Goal: Task Accomplishment & Management: Complete application form

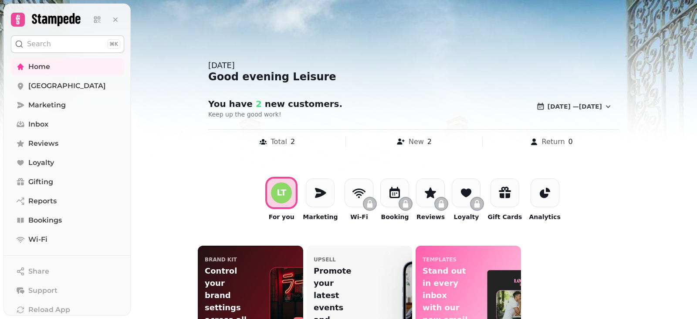
scroll to position [49, 0]
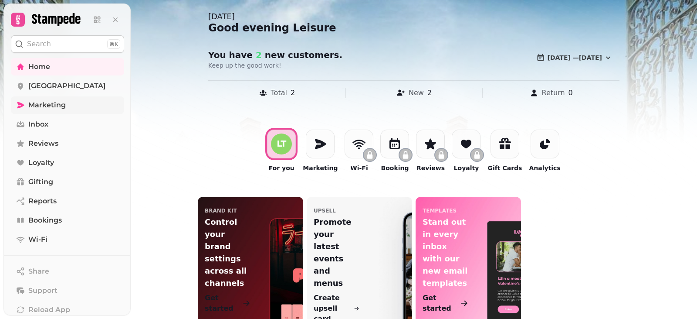
click at [55, 106] on span "Marketing" at bounding box center [46, 105] width 37 height 10
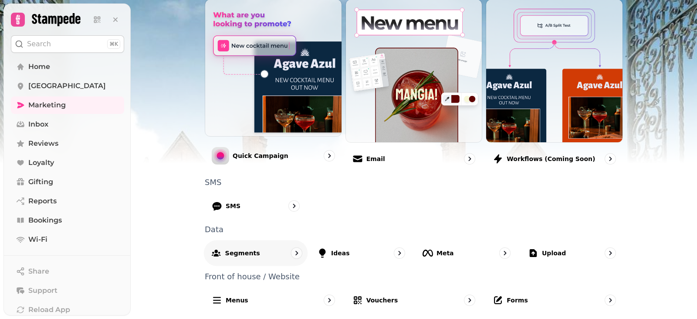
scroll to position [226, 0]
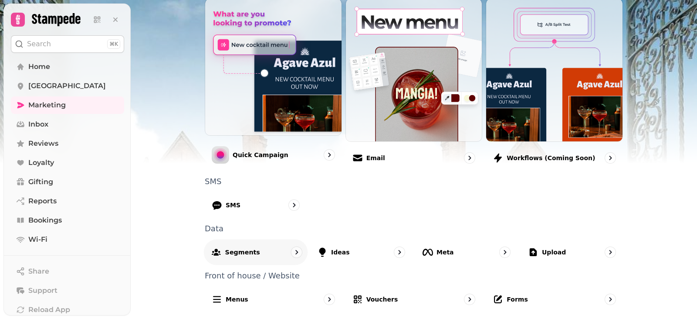
click at [231, 255] on p "Segments" at bounding box center [242, 251] width 35 height 9
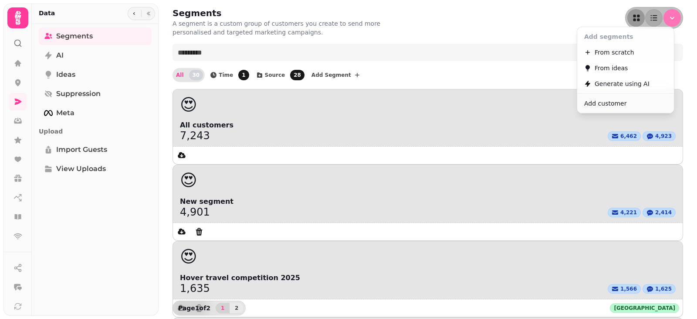
click at [666, 22] on button "Menu" at bounding box center [672, 17] width 17 height 17
click at [615, 104] on span "Add customer" at bounding box center [605, 103] width 42 height 10
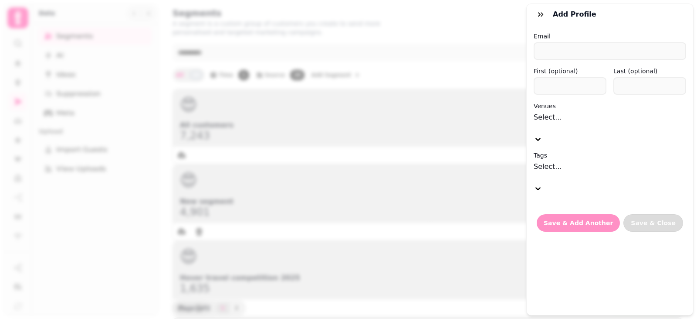
click at [569, 172] on div at bounding box center [610, 177] width 153 height 11
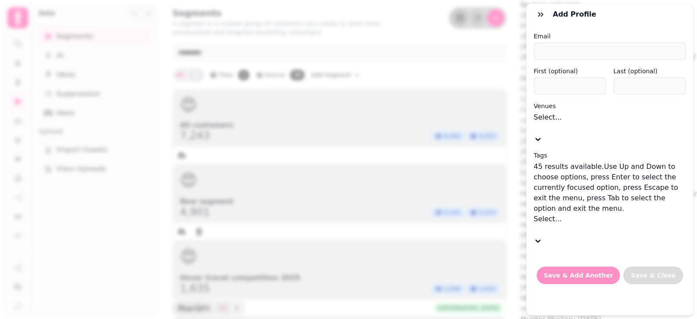
scroll to position [286, 0]
click at [557, 261] on div "Leisure Club" at bounding box center [609, 266] width 176 height 10
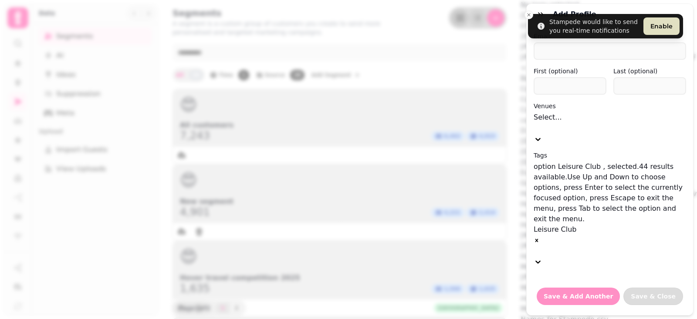
click at [565, 124] on div at bounding box center [610, 127] width 153 height 11
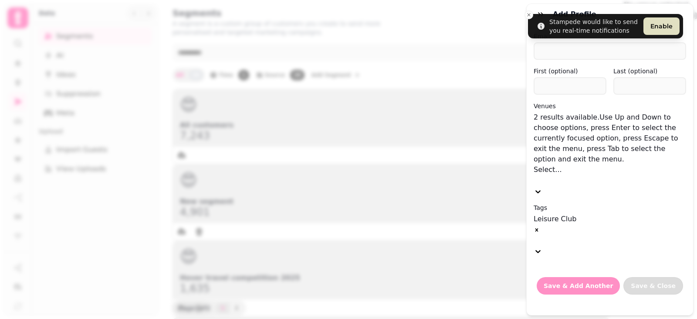
click at [624, 21] on div "New Place Hotel" at bounding box center [660, 15] width 73 height 10
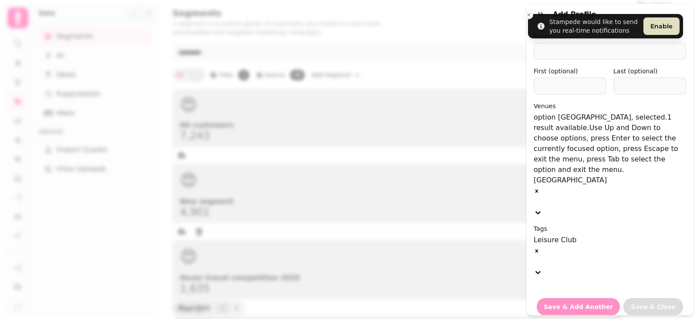
click at [530, 14] on div "Add profile" at bounding box center [610, 14] width 166 height 21
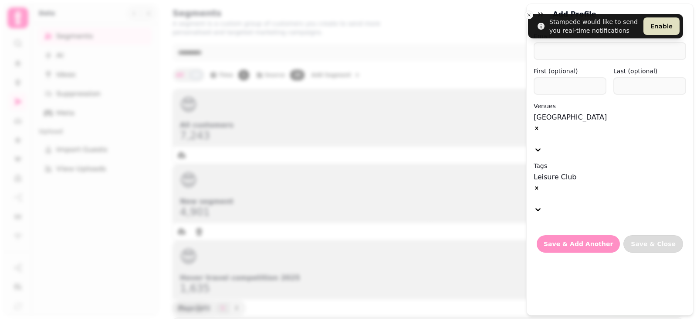
click at [529, 15] on div "Add profile" at bounding box center [610, 14] width 166 height 21
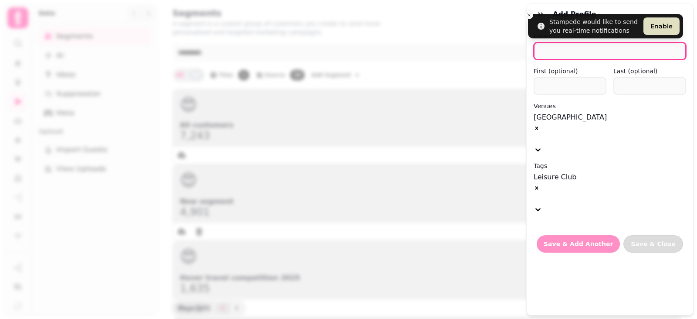
click at [627, 50] on input "email" at bounding box center [610, 50] width 153 height 17
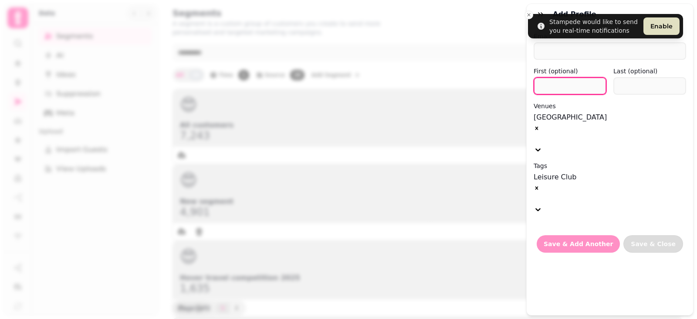
click at [566, 88] on input "text" at bounding box center [570, 85] width 73 height 17
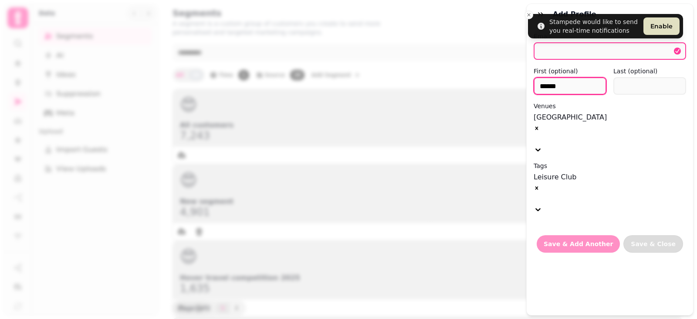
type input "******"
type input "*****"
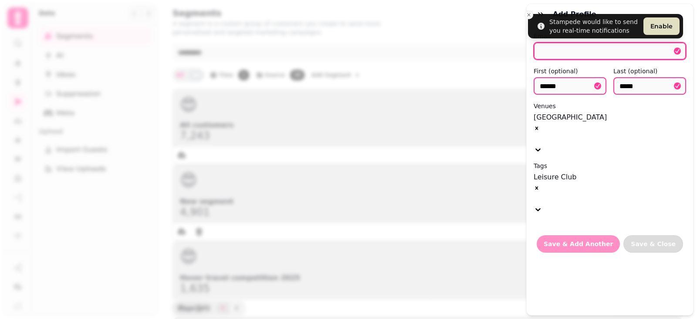
click at [569, 53] on input "email" at bounding box center [610, 50] width 153 height 17
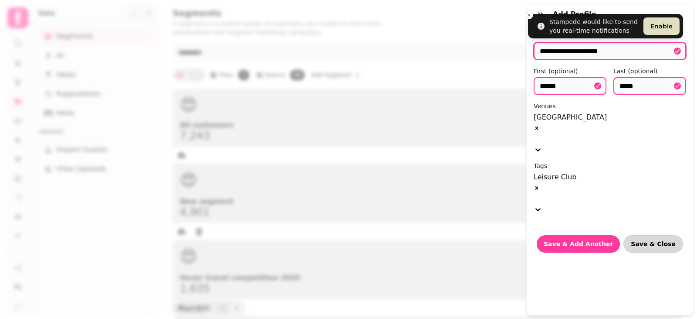
type input "**********"
click at [633, 241] on span "Save & Close" at bounding box center [653, 244] width 45 height 6
